Goal: Task Accomplishment & Management: Use online tool/utility

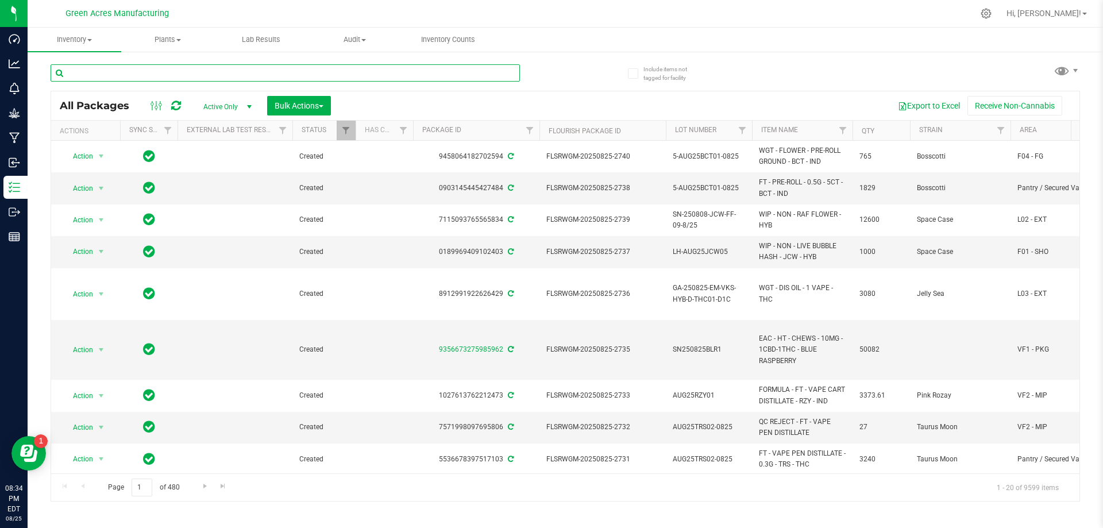
click at [192, 78] on input "text" at bounding box center [285, 72] width 469 height 17
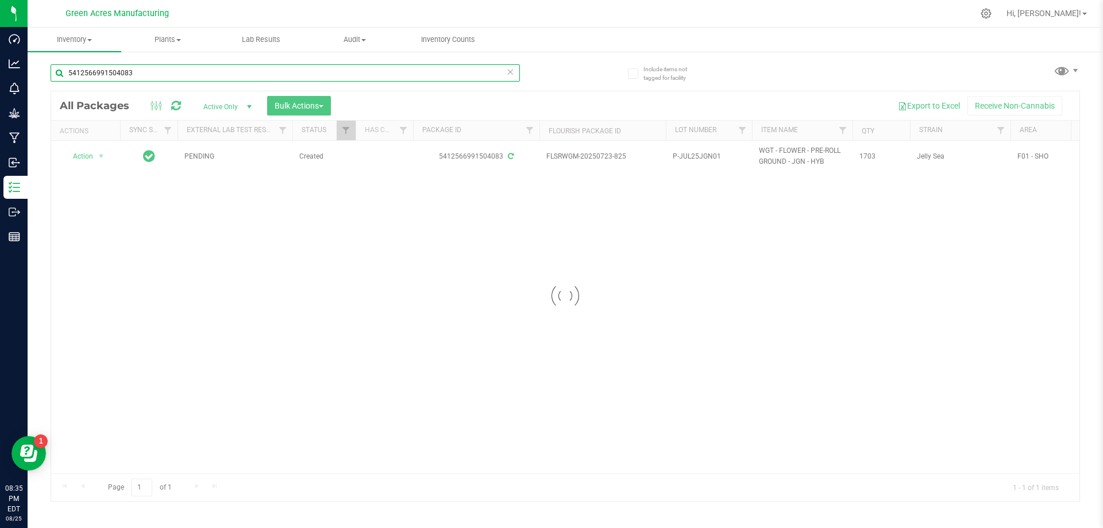
type input "5412566991504083"
click at [477, 289] on div at bounding box center [565, 295] width 1028 height 409
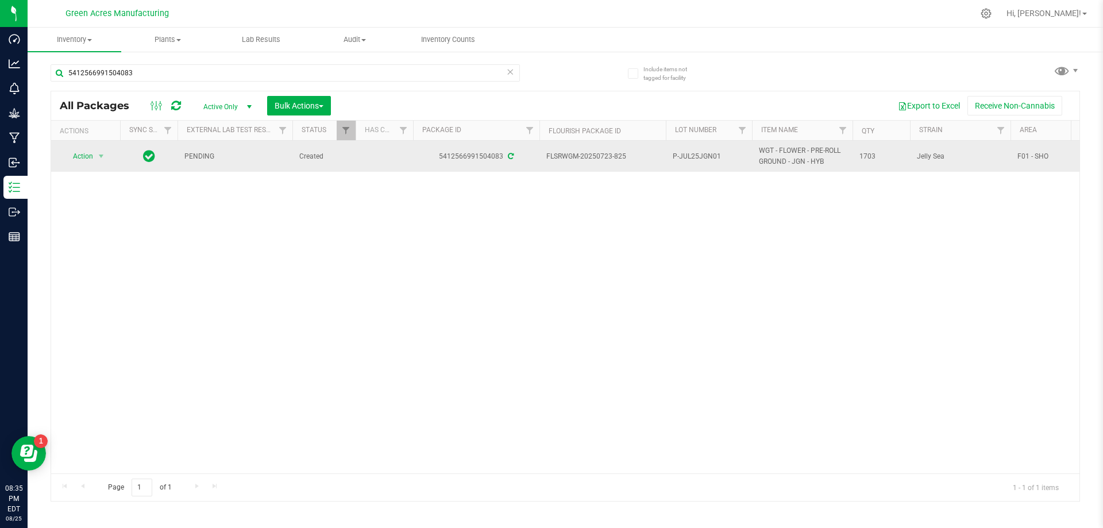
click at [75, 141] on td "Action Action Adjust qty Create package Edit attributes Global inventory Locate…" at bounding box center [85, 156] width 69 height 31
click at [76, 165] on td "Action Action Adjust qty Create package Edit attributes Global inventory Locate…" at bounding box center [85, 156] width 69 height 31
click at [75, 160] on span "Action" at bounding box center [78, 156] width 31 height 16
click at [96, 153] on span "select" at bounding box center [100, 156] width 9 height 9
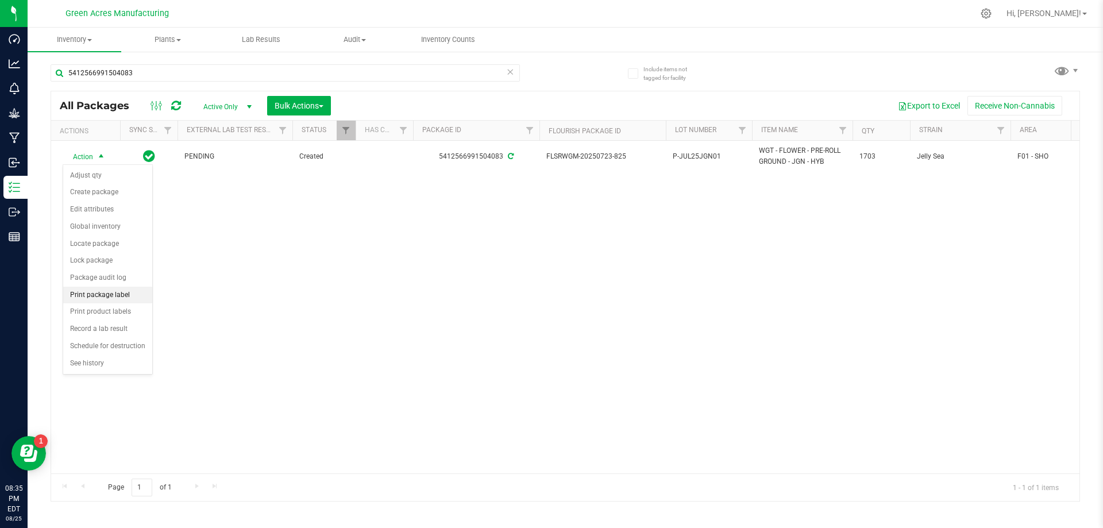
click at [118, 295] on li "Print package label" at bounding box center [107, 295] width 89 height 17
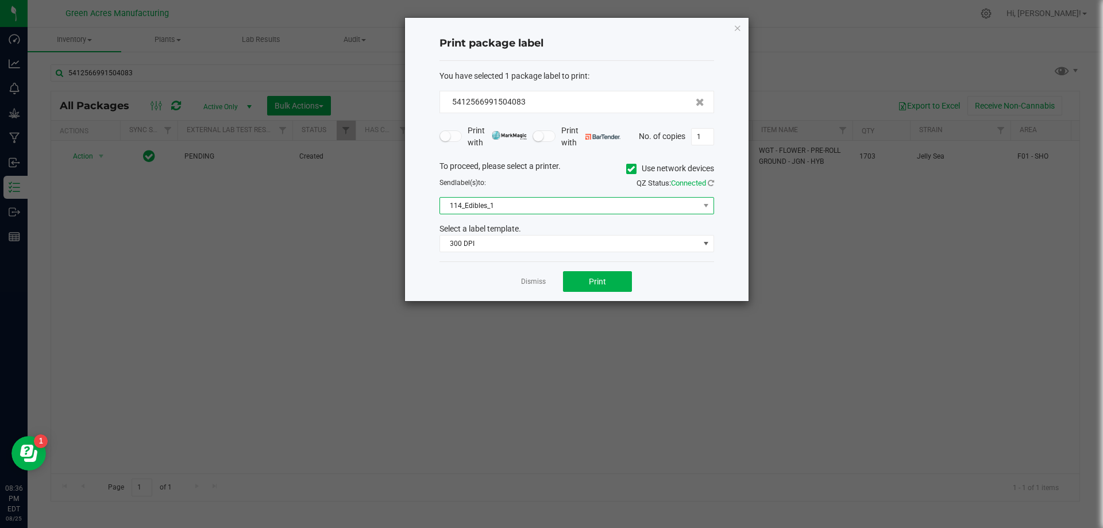
click at [574, 203] on span "114_Edibles_1" at bounding box center [569, 206] width 259 height 16
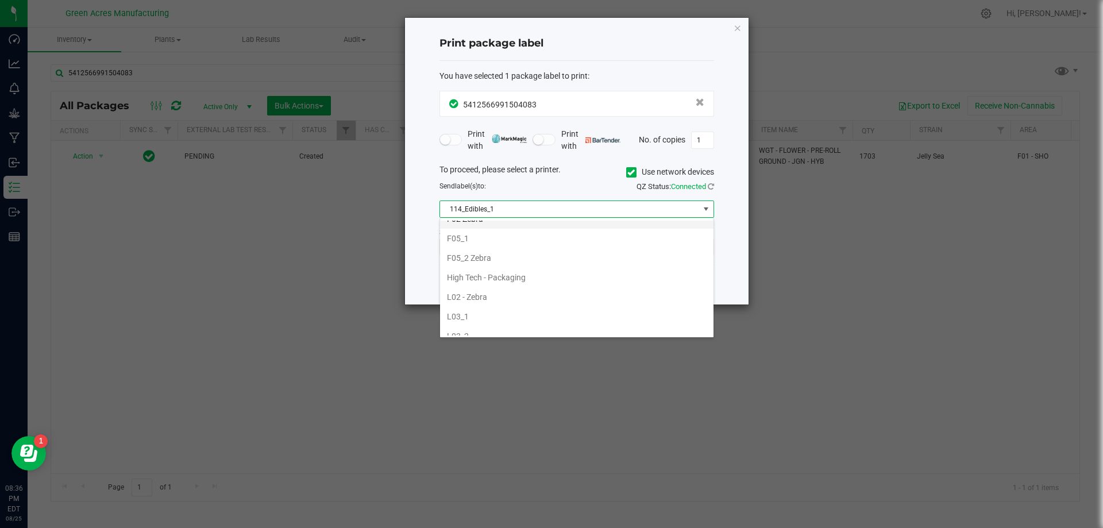
scroll to position [345, 0]
click at [500, 238] on li "F05_2 Zebra" at bounding box center [576, 237] width 273 height 20
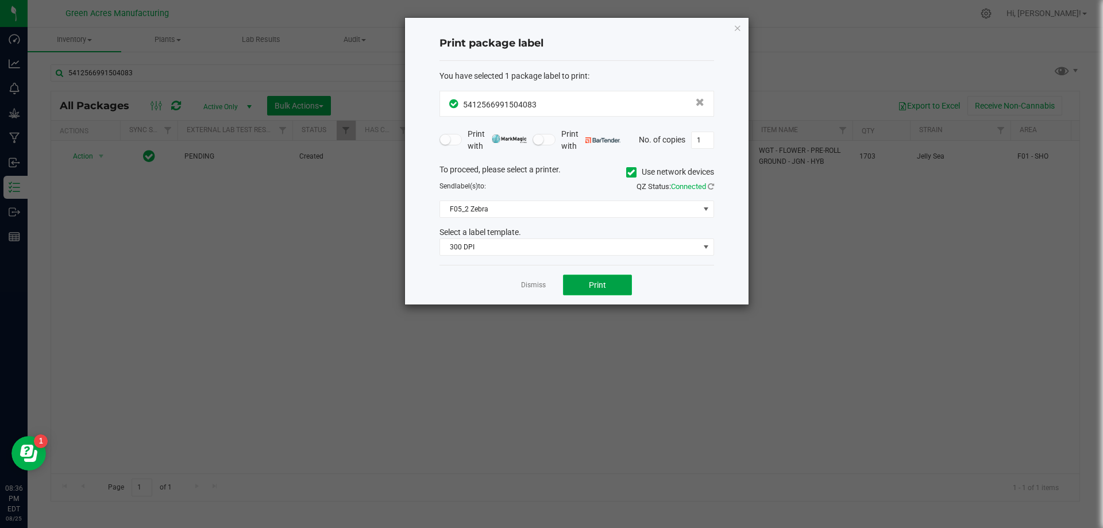
click at [613, 293] on button "Print" at bounding box center [597, 284] width 69 height 21
click at [531, 288] on link "Dismiss" at bounding box center [533, 285] width 25 height 10
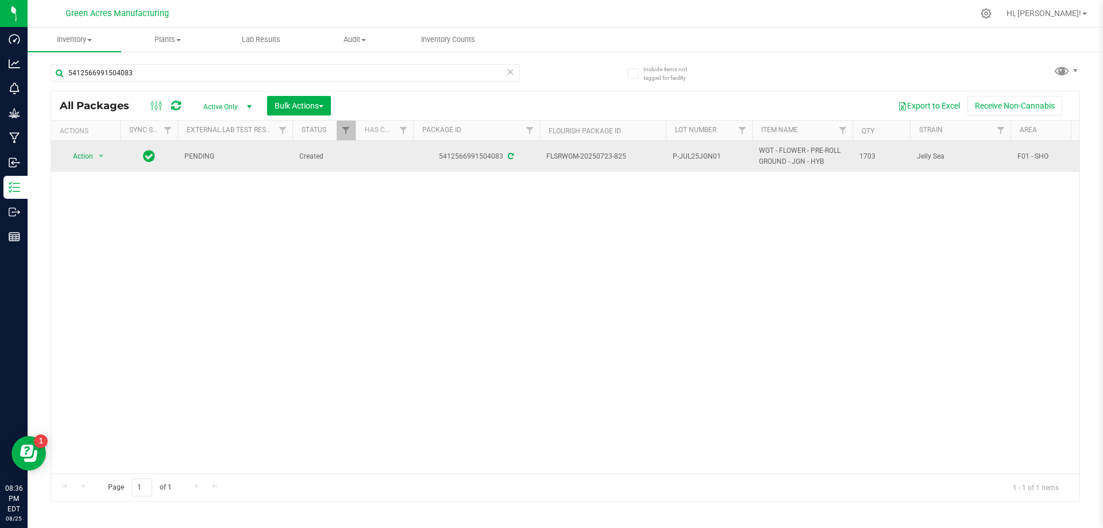
click at [676, 157] on span "P-JUL25JGN01" at bounding box center [708, 156] width 72 height 11
type input "P-JUL25JGN01-0825"
click at [662, 169] on div "All Packages Active Only Active Only Lab Samples Locked All External Internal B…" at bounding box center [565, 296] width 1029 height 411
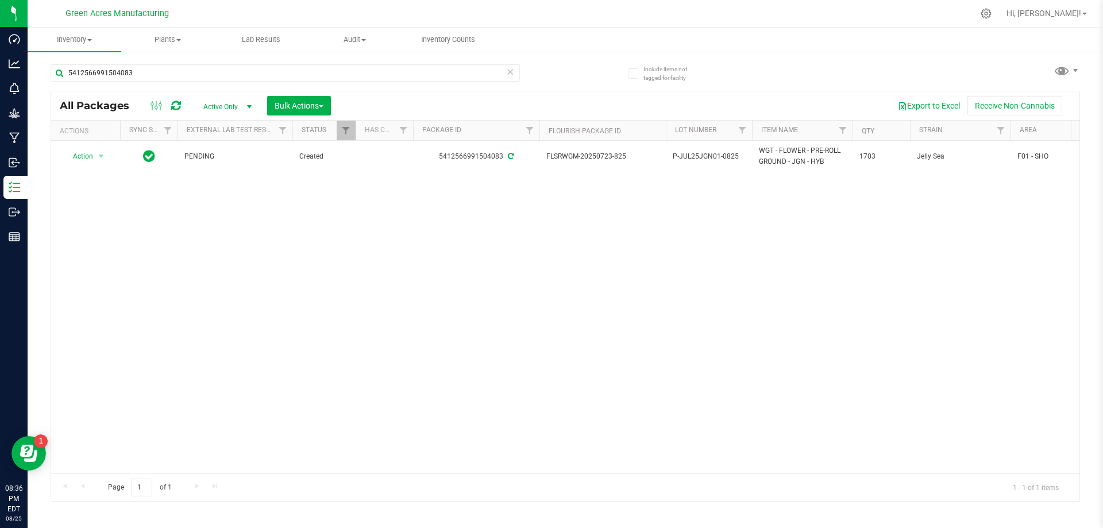
click at [674, 157] on span "P-JUL25JGN01-0825" at bounding box center [708, 156] width 72 height 11
type input "1G-JUL25JGN01-0825"
click at [691, 202] on div "Loading... All Packages Active Only Active Only Lab Samples Locked All External…" at bounding box center [565, 296] width 1029 height 411
click at [75, 38] on span "Inventory" at bounding box center [75, 39] width 94 height 10
click at [105, 140] on span "From bill of materials" at bounding box center [80, 138] width 104 height 10
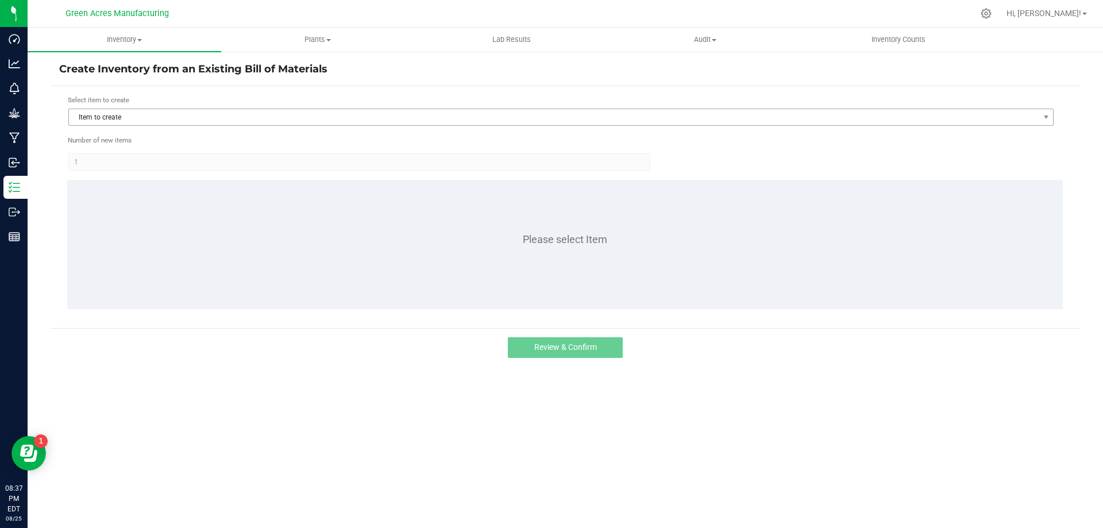
drag, startPoint x: 265, startPoint y: 131, endPoint x: 261, endPoint y: 123, distance: 9.3
click at [261, 123] on form "Select item to create Item to create Number of new items 1 Please select Item" at bounding box center [565, 207] width 1012 height 225
click at [261, 121] on span "Item to create" at bounding box center [553, 117] width 969 height 16
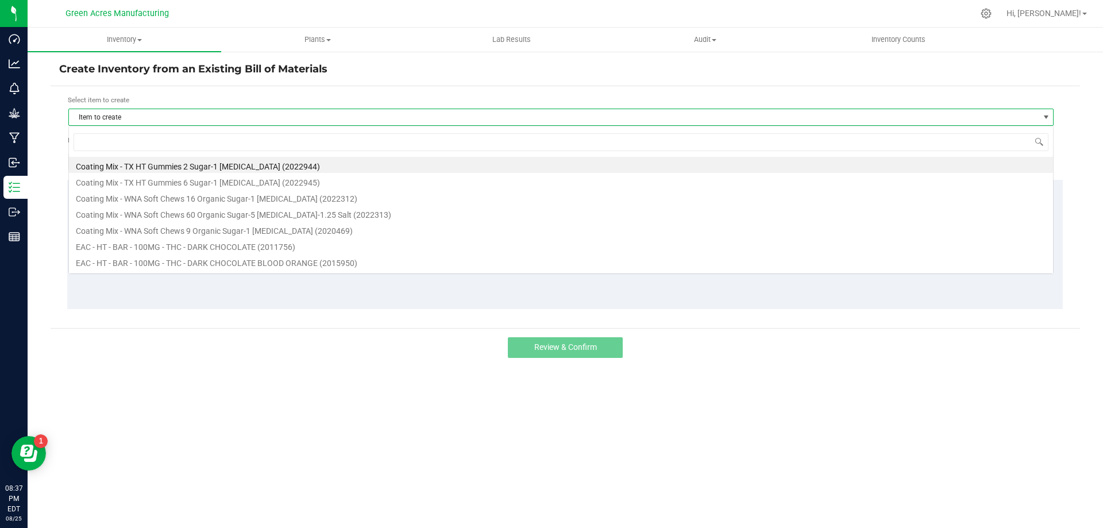
scroll to position [17, 985]
type input "JGN"
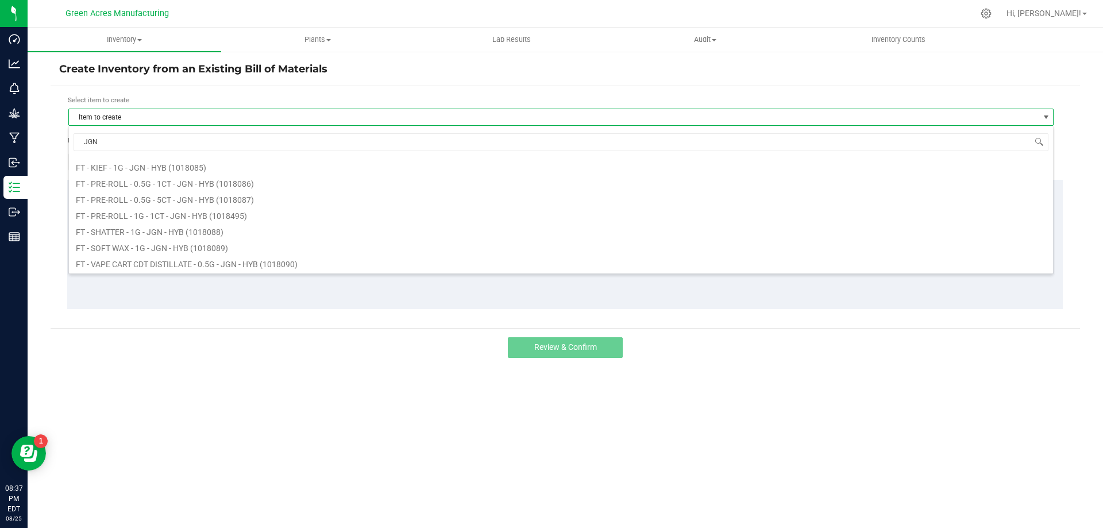
scroll to position [115, 0]
click at [264, 194] on li "FT - PRE-ROLL - 1G - 1CT - JGN - HYB (1018495)" at bounding box center [561, 195] width 984 height 16
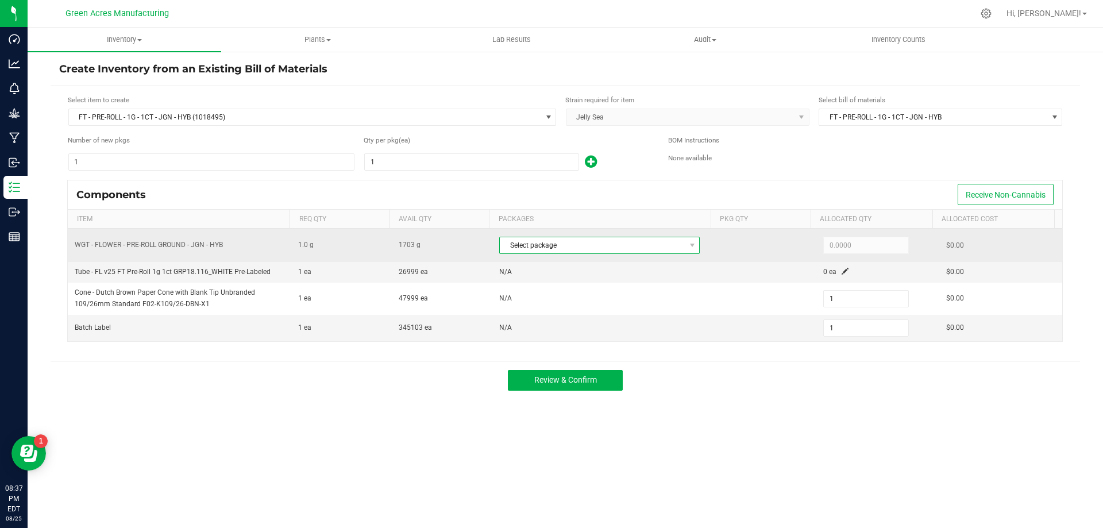
click at [638, 250] on span "Select package" at bounding box center [592, 245] width 185 height 16
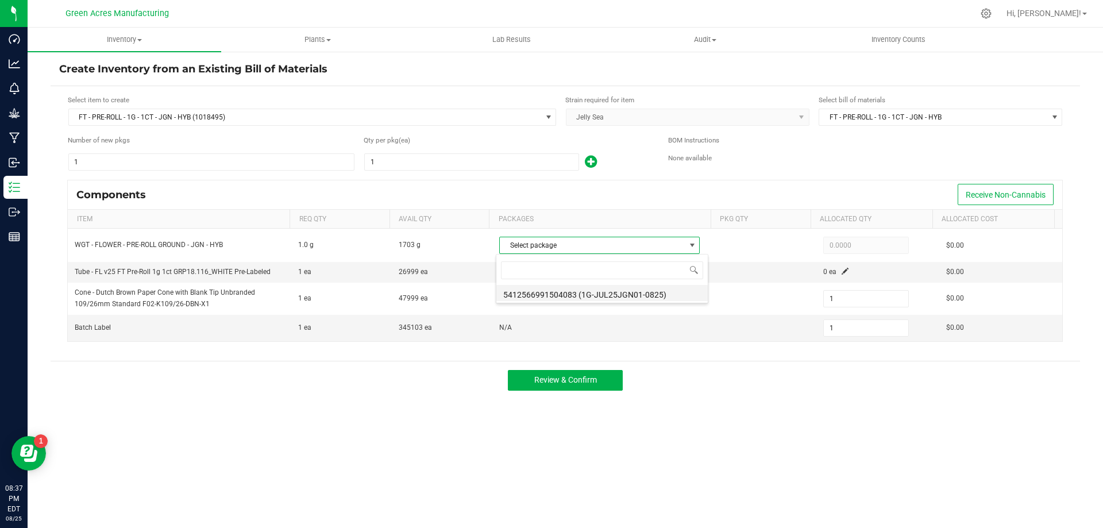
click at [628, 291] on li "5412566991504083 (1G-JUL25JGN01-0825)" at bounding box center [601, 293] width 211 height 16
type input "1.0000"
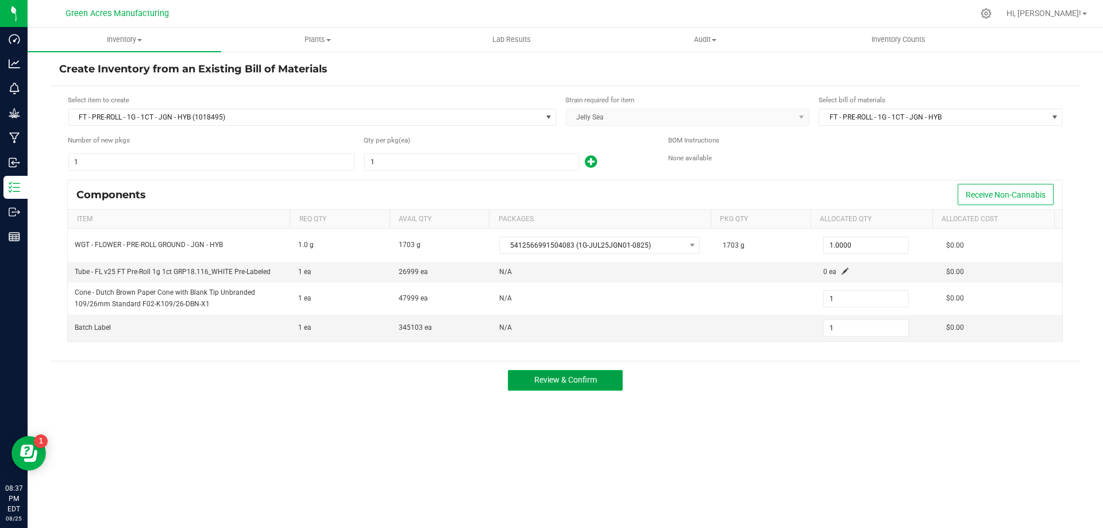
click at [587, 382] on span "Review & Confirm" at bounding box center [565, 379] width 63 height 9
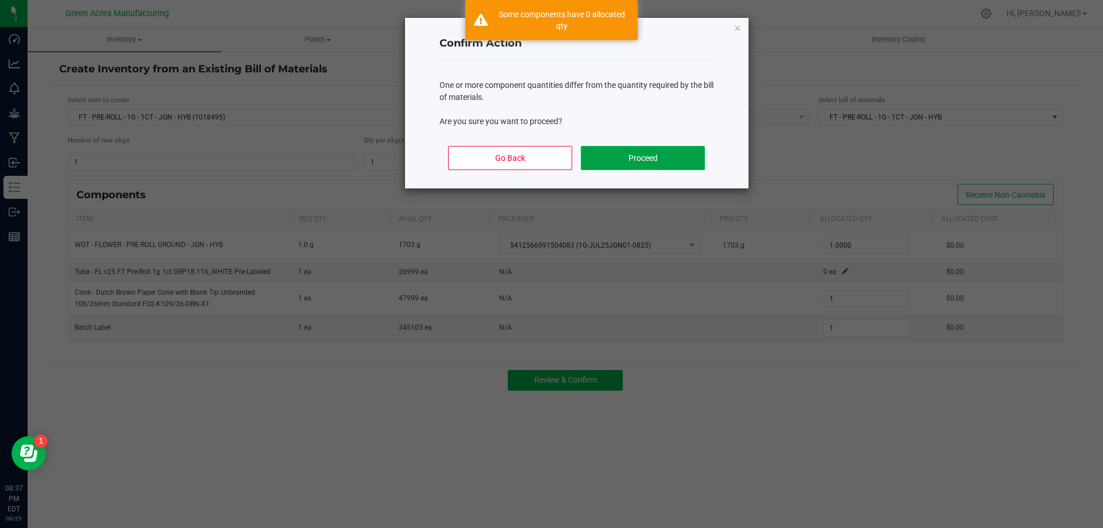
click at [640, 151] on button "Proceed" at bounding box center [642, 158] width 123 height 24
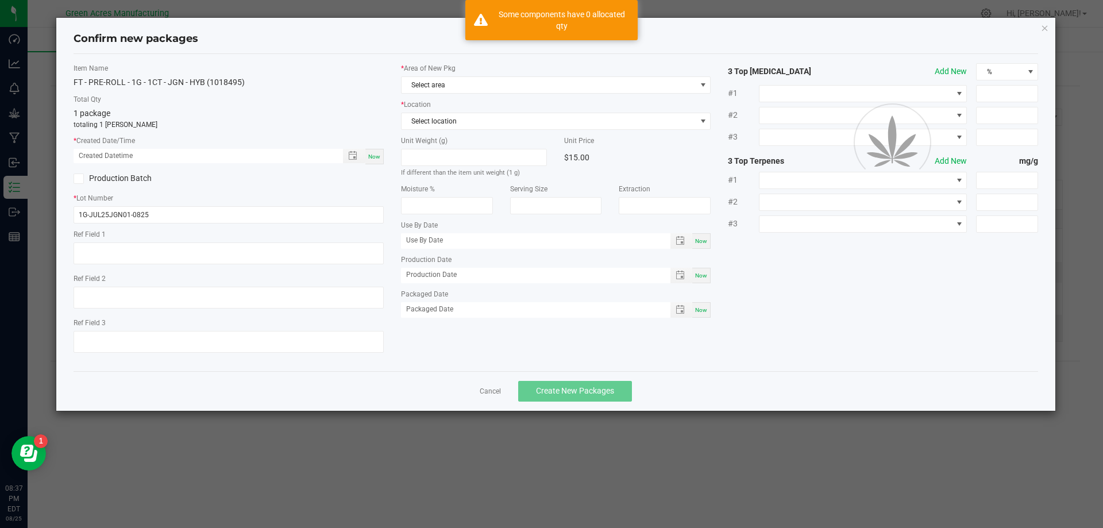
type textarea "Flex Pak R&D"
click at [376, 154] on span "Now" at bounding box center [374, 156] width 12 height 6
type input "[DATE] 08:37 PM"
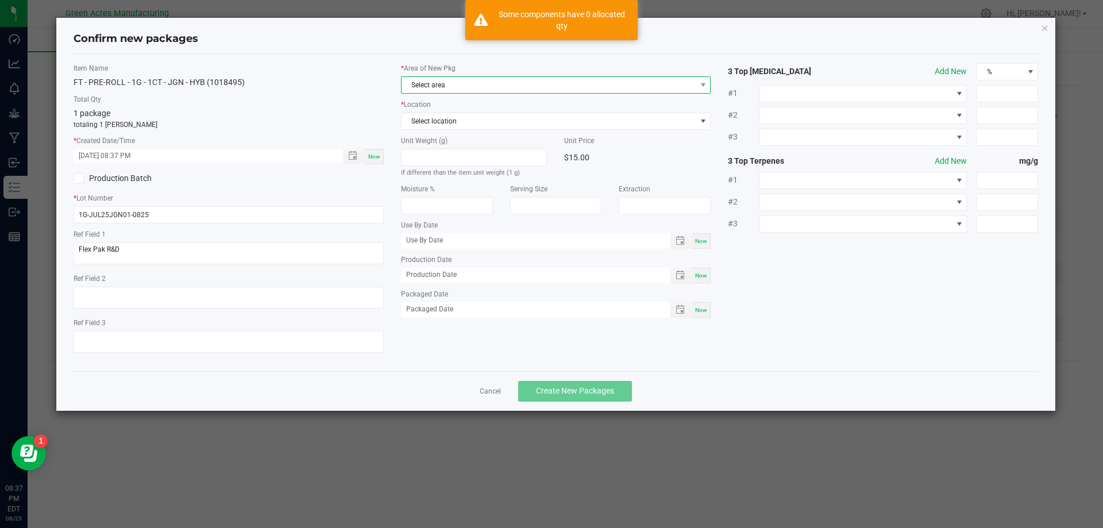
click at [432, 87] on span "Select area" at bounding box center [548, 85] width 295 height 16
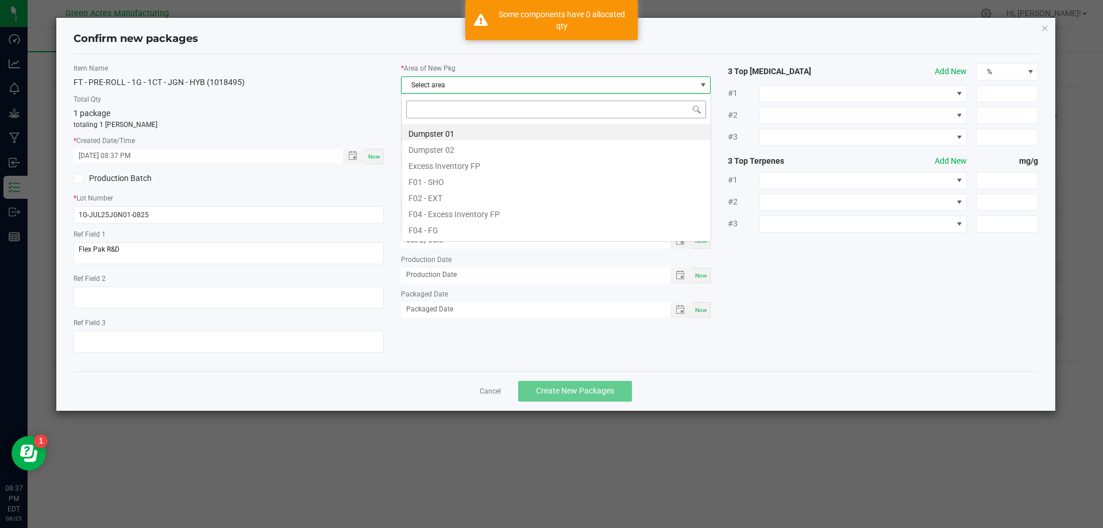
scroll to position [17, 310]
drag, startPoint x: 457, startPoint y: 226, endPoint x: 460, endPoint y: 170, distance: 56.3
click at [457, 227] on li "F04 - FG" at bounding box center [555, 229] width 309 height 16
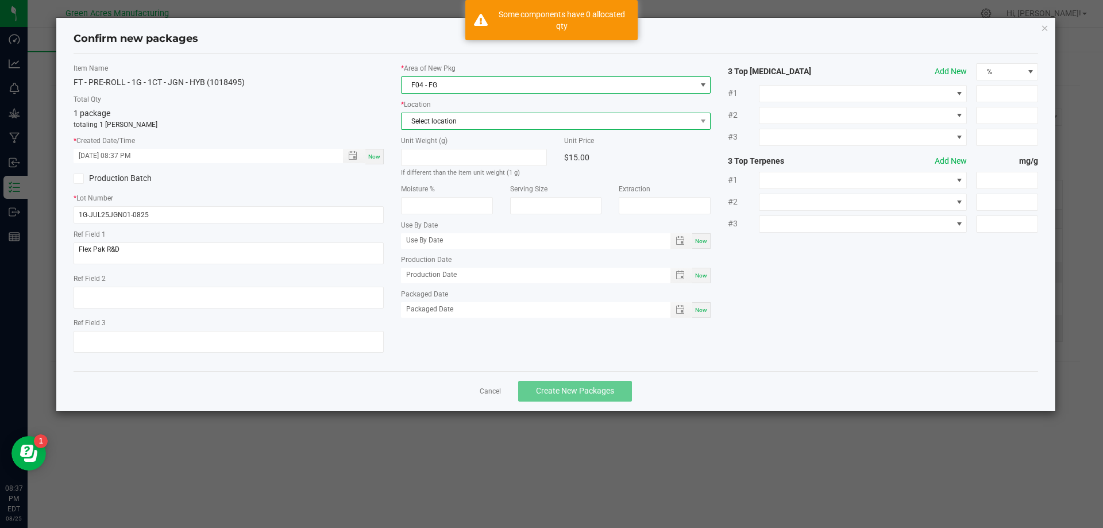
click at [459, 118] on span "Select location" at bounding box center [548, 121] width 295 height 16
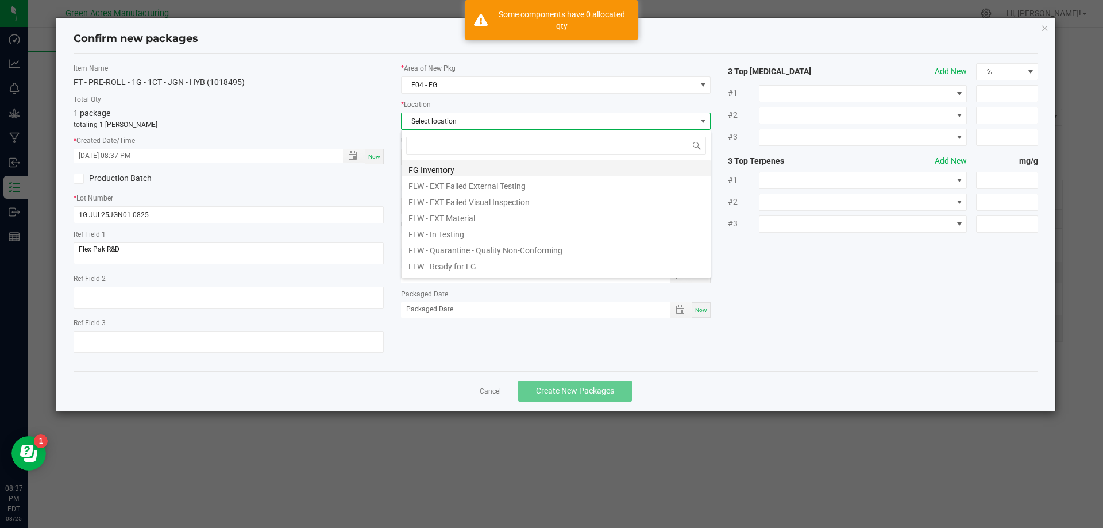
click at [448, 166] on li "FG Inventory" at bounding box center [555, 168] width 309 height 16
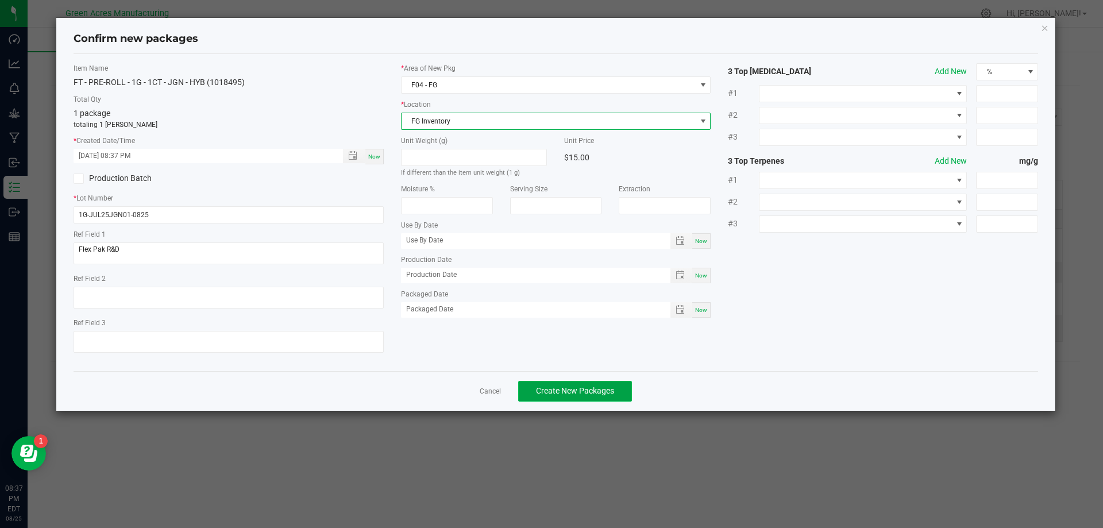
click at [568, 386] on span "Create New Packages" at bounding box center [575, 390] width 78 height 9
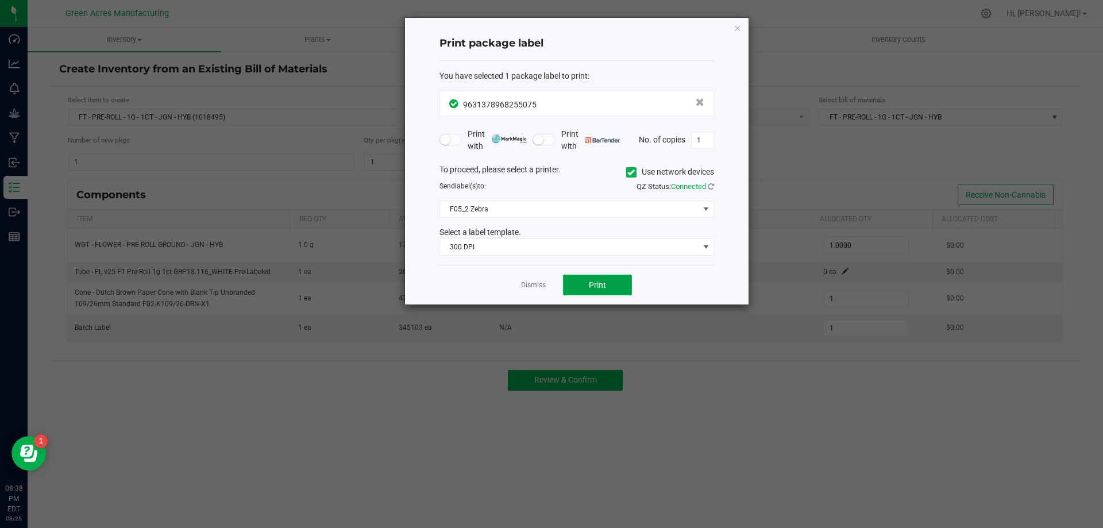
click at [579, 293] on button "Print" at bounding box center [597, 284] width 69 height 21
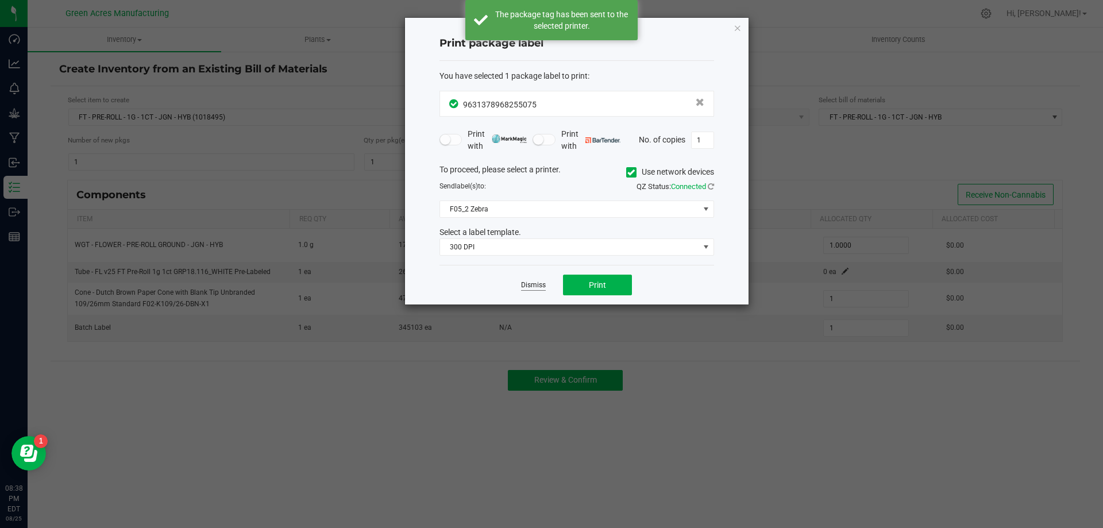
click at [535, 283] on link "Dismiss" at bounding box center [533, 285] width 25 height 10
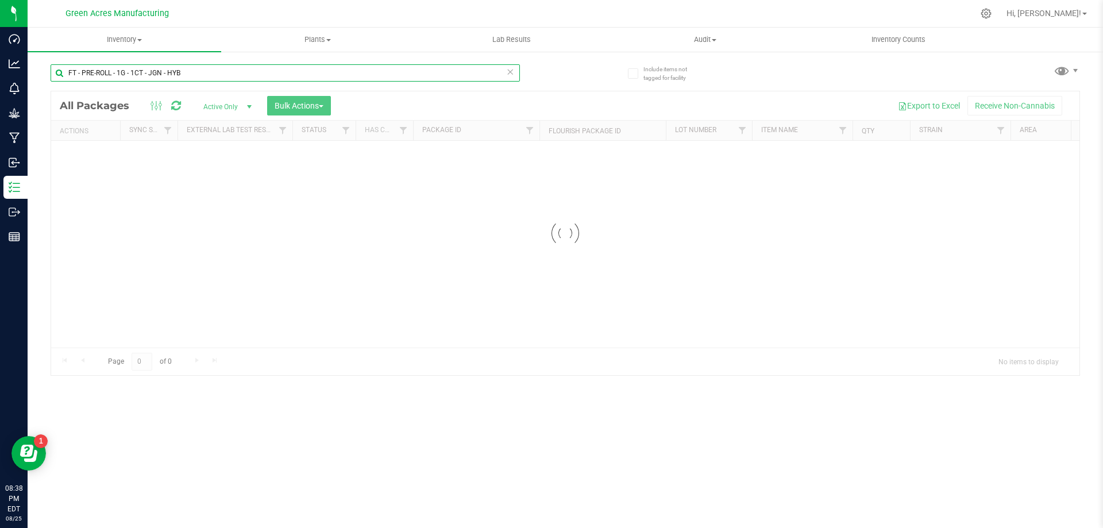
click at [294, 71] on input "FT - PRE-ROLL - 1G - 1CT - JGN - HYB" at bounding box center [285, 72] width 469 height 17
click at [292, 69] on input "FT - PRE-ROLL - 1G - 1CT - JGN - HYB" at bounding box center [285, 72] width 469 height 17
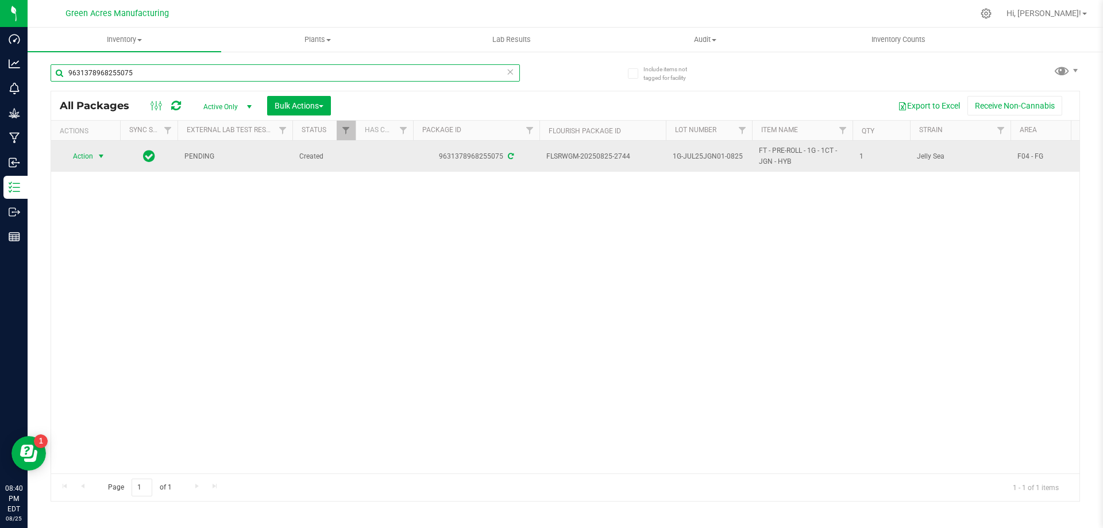
type input "9631378968255075"
click at [95, 157] on span "select" at bounding box center [101, 156] width 14 height 16
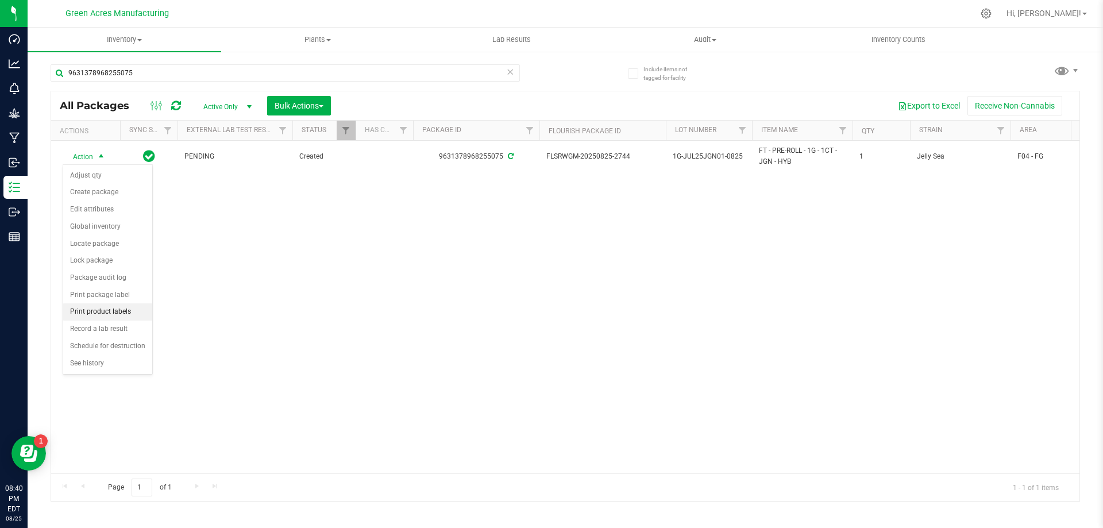
click at [107, 310] on li "Print product labels" at bounding box center [107, 311] width 89 height 17
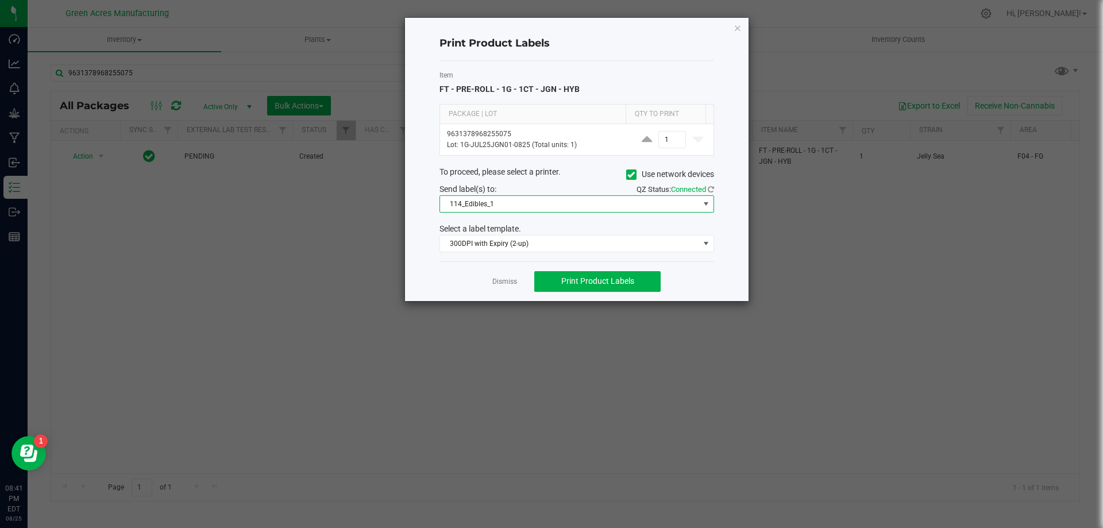
click at [539, 207] on span "114_Edibles_1" at bounding box center [569, 204] width 259 height 16
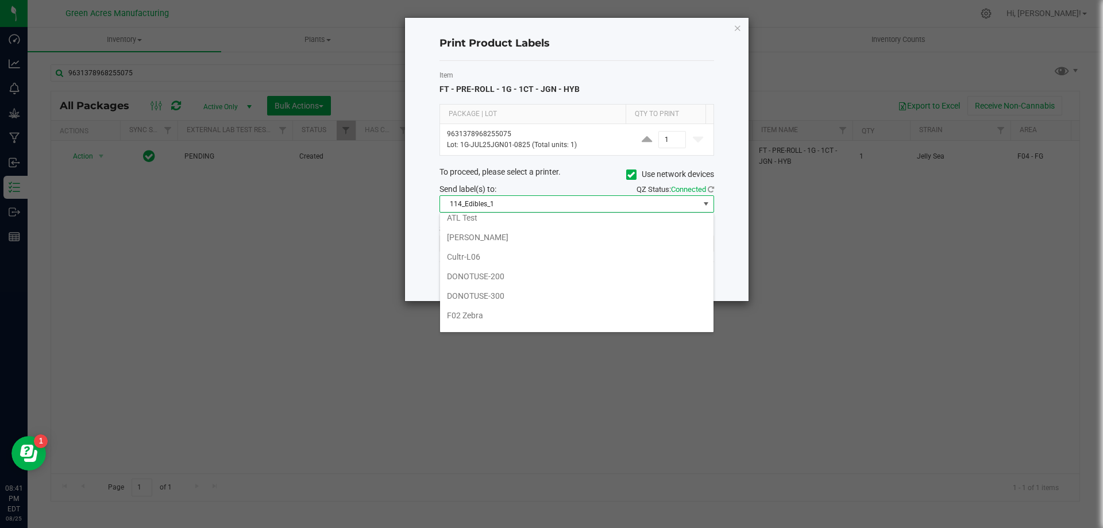
scroll to position [230, 0]
click at [517, 323] on li "F05_1" at bounding box center [576, 327] width 273 height 20
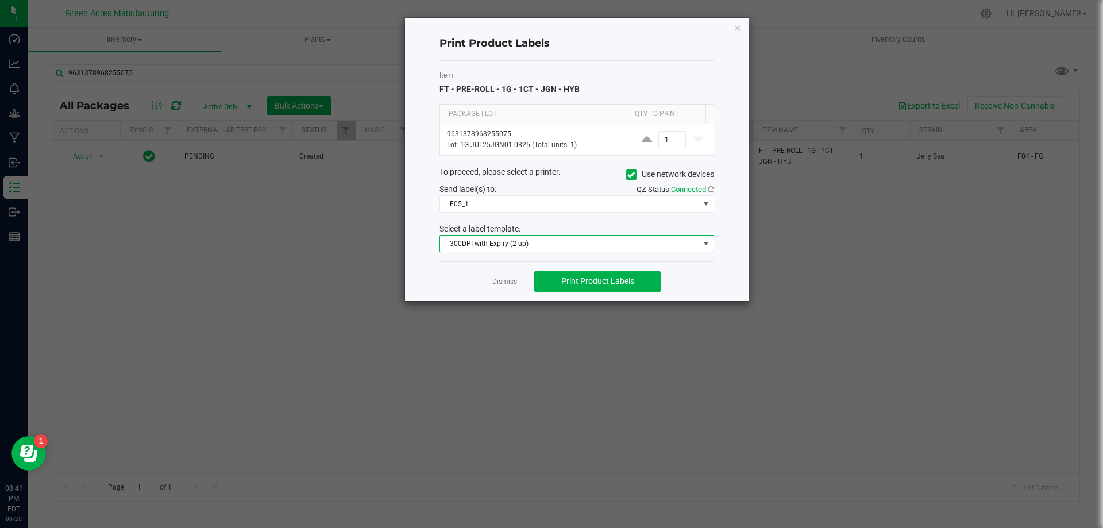
click at [598, 245] on span "300DPI with Expiry (2-up)" at bounding box center [569, 243] width 259 height 16
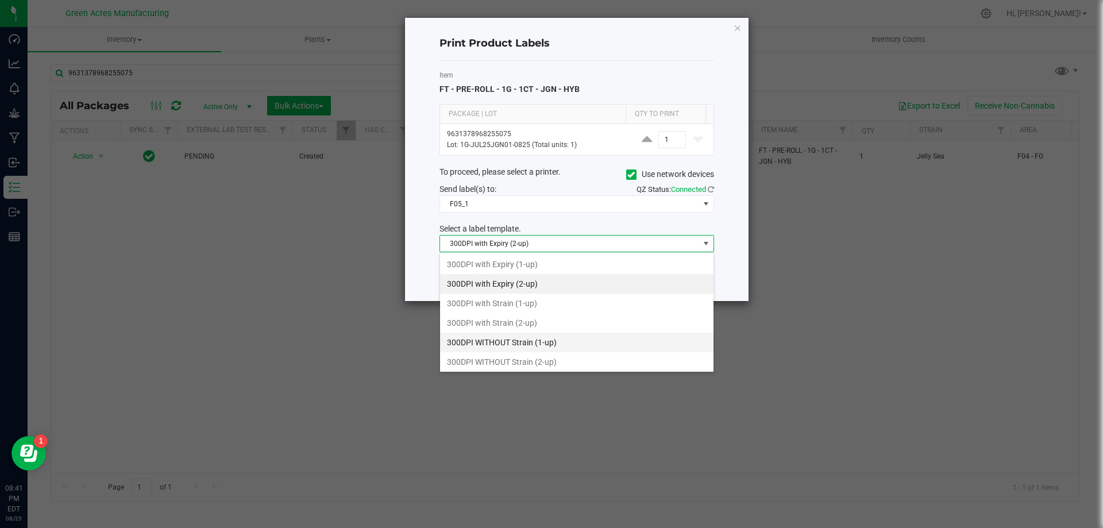
scroll to position [17, 274]
drag, startPoint x: 554, startPoint y: 359, endPoint x: 569, endPoint y: 327, distance: 34.9
click at [555, 358] on li "300DPI WITHOUT Strain (2-up)" at bounding box center [576, 362] width 273 height 20
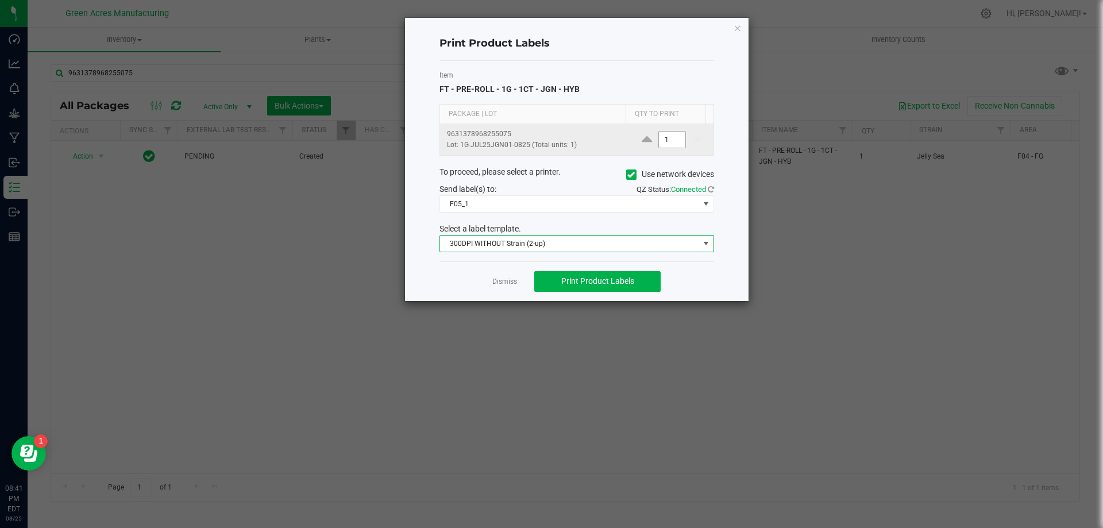
click at [665, 142] on input "1" at bounding box center [672, 139] width 26 height 16
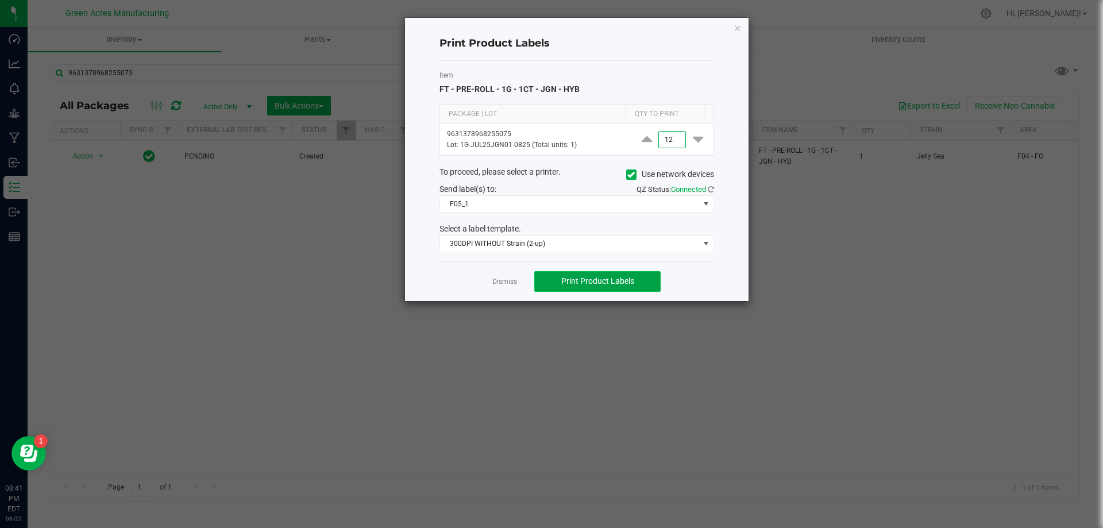
drag, startPoint x: 572, startPoint y: 281, endPoint x: 575, endPoint y: 272, distance: 9.8
click at [575, 272] on button "Print Product Labels" at bounding box center [597, 281] width 126 height 21
click at [557, 244] on span "300DPI WITHOUT Strain (2-up)" at bounding box center [569, 243] width 259 height 16
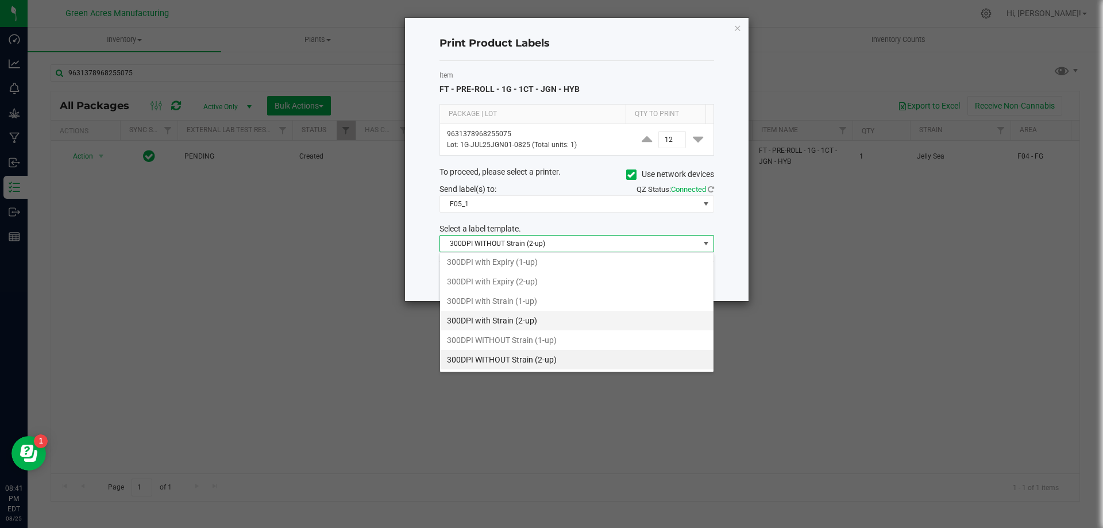
click at [553, 323] on li "300DPI with Strain (2-up)" at bounding box center [576, 321] width 273 height 20
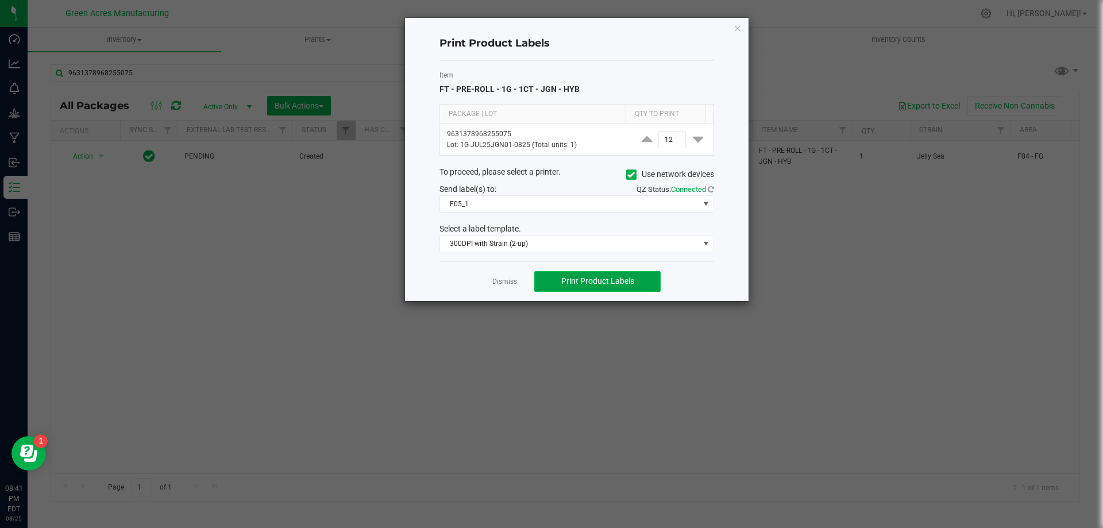
click at [591, 288] on button "Print Product Labels" at bounding box center [597, 281] width 126 height 21
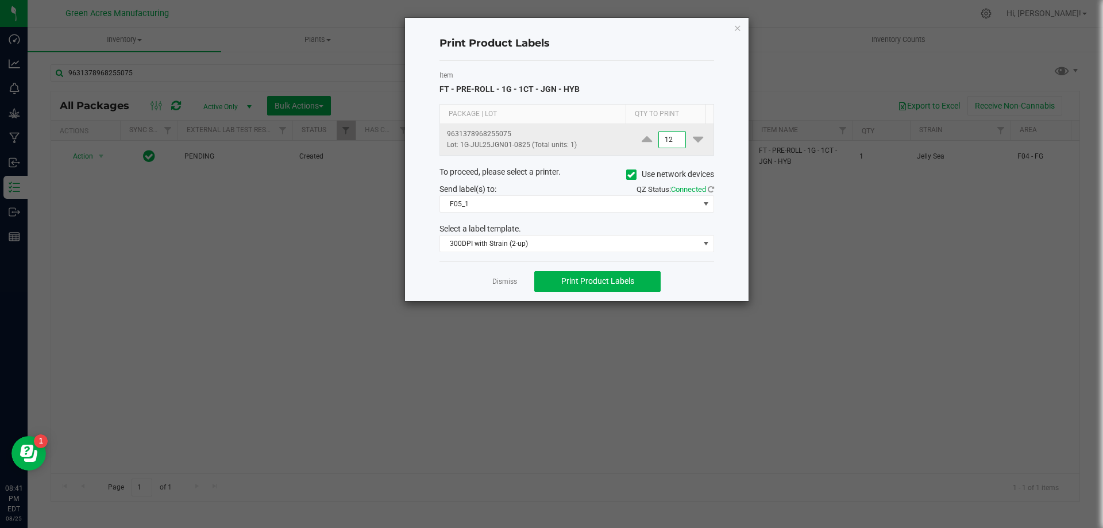
click at [670, 144] on input "12" at bounding box center [672, 139] width 26 height 16
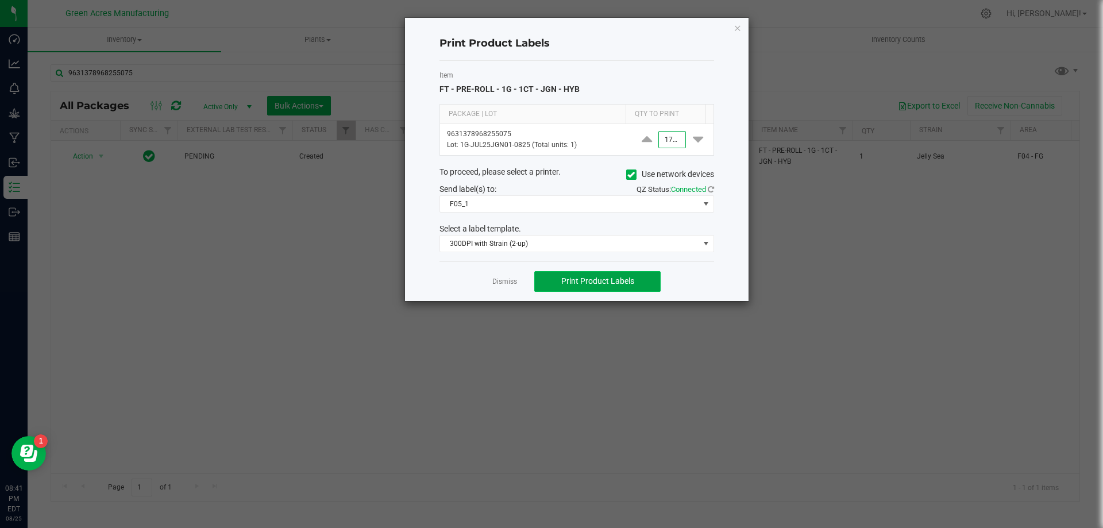
type input "1,750"
click at [632, 281] on span "Print Product Labels" at bounding box center [597, 280] width 73 height 9
click at [297, 48] on ngb-modal-window "Print Product Labels Item FT - PRE-ROLL - 1G - 1CT - JGN - HYB Package | Lot Qt…" at bounding box center [555, 264] width 1111 height 528
click at [504, 279] on link "Dismiss" at bounding box center [504, 282] width 25 height 10
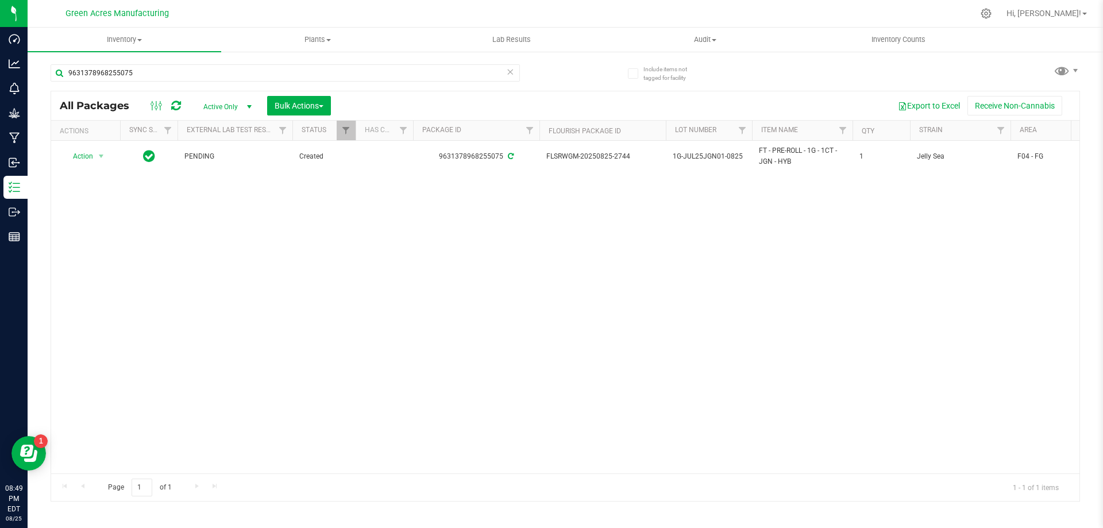
click at [959, 272] on div "Action Action Adjust qty Create package Edit attributes Global inventory Locate…" at bounding box center [565, 307] width 1028 height 332
